Goal: Task Accomplishment & Management: Use online tool/utility

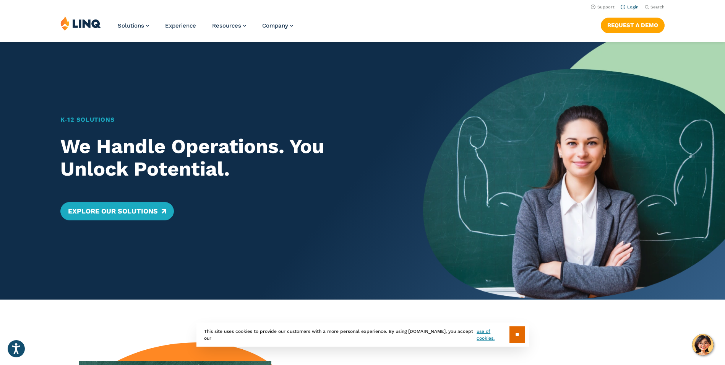
click at [627, 8] on link "Login" at bounding box center [630, 7] width 18 height 5
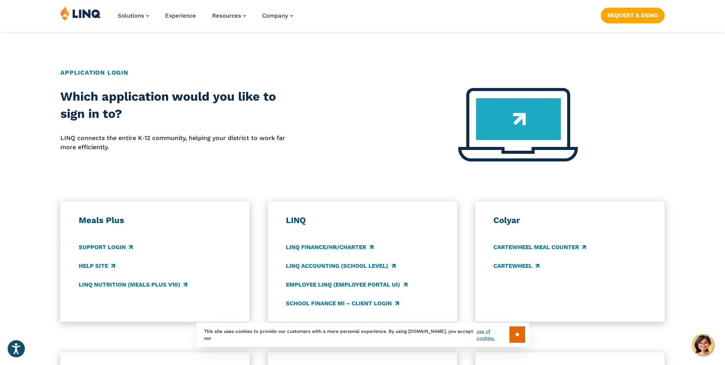
scroll to position [268, 0]
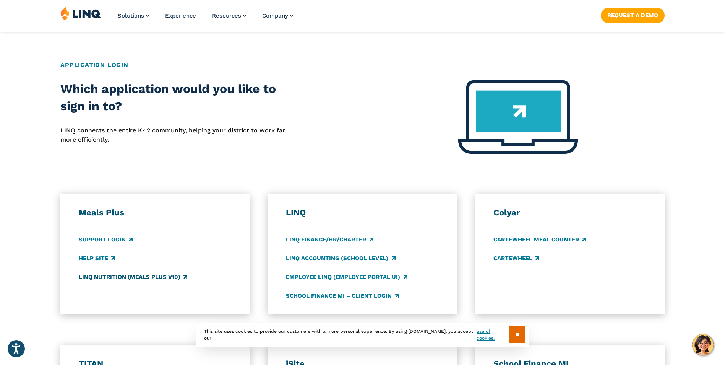
click at [179, 276] on link "LINQ Nutrition (Meals Plus v10)" at bounding box center [133, 277] width 109 height 8
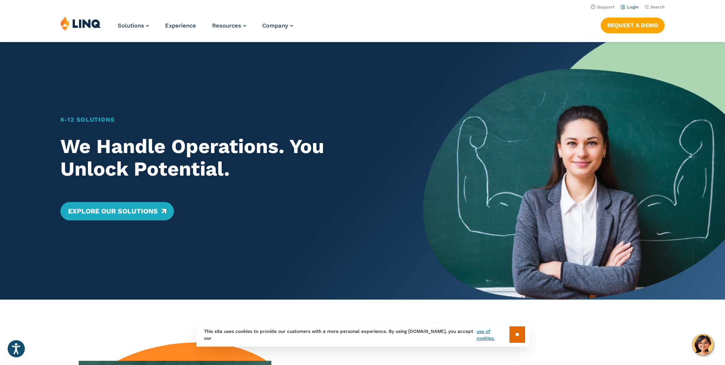
click at [634, 5] on link "Login" at bounding box center [630, 7] width 18 height 5
